Goal: Find specific page/section

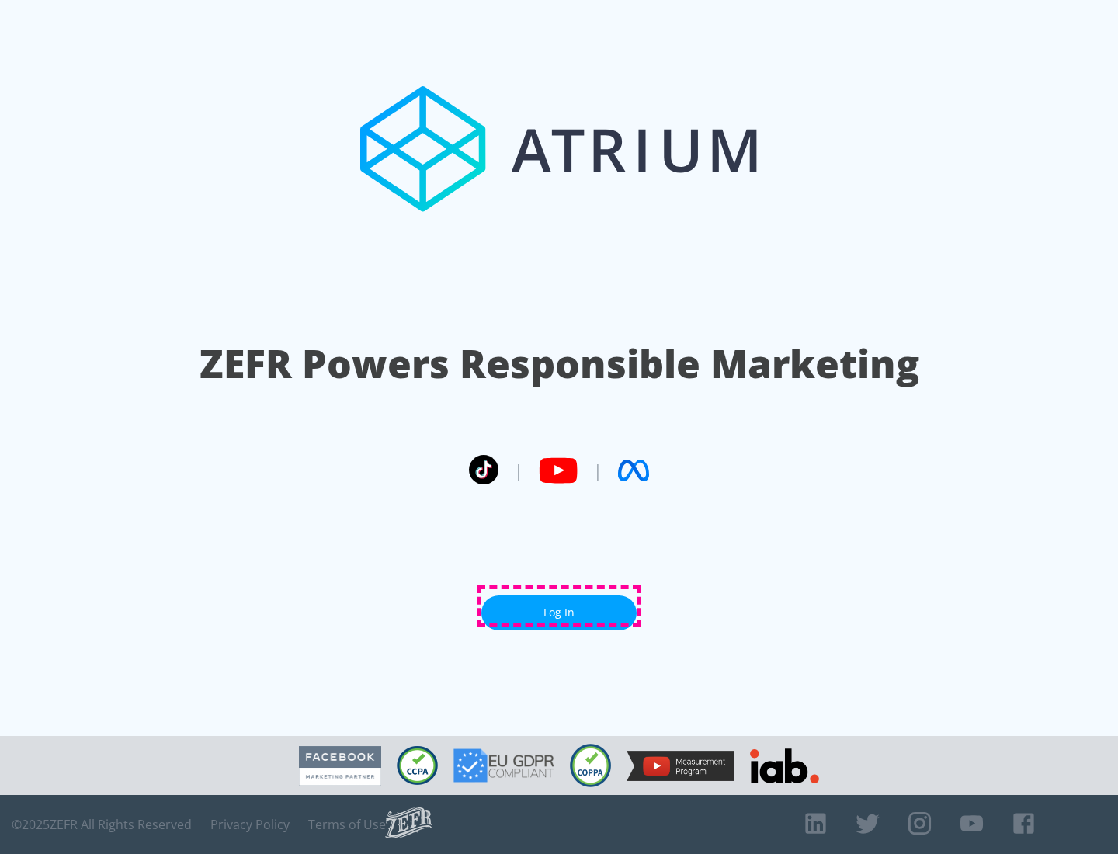
click at [559, 607] on link "Log In" at bounding box center [559, 613] width 155 height 35
